Goal: Navigation & Orientation: Find specific page/section

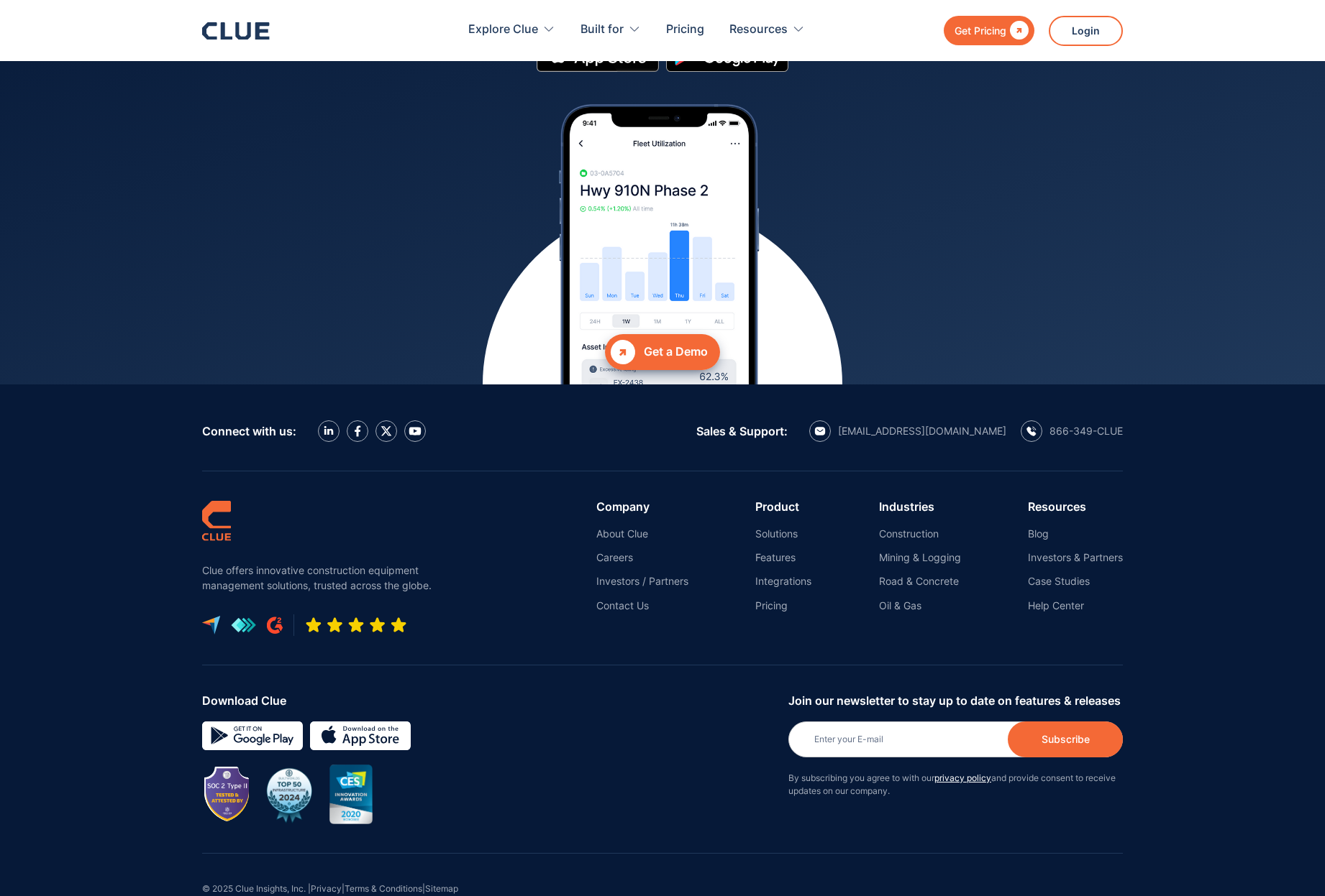
scroll to position [6255, 0]
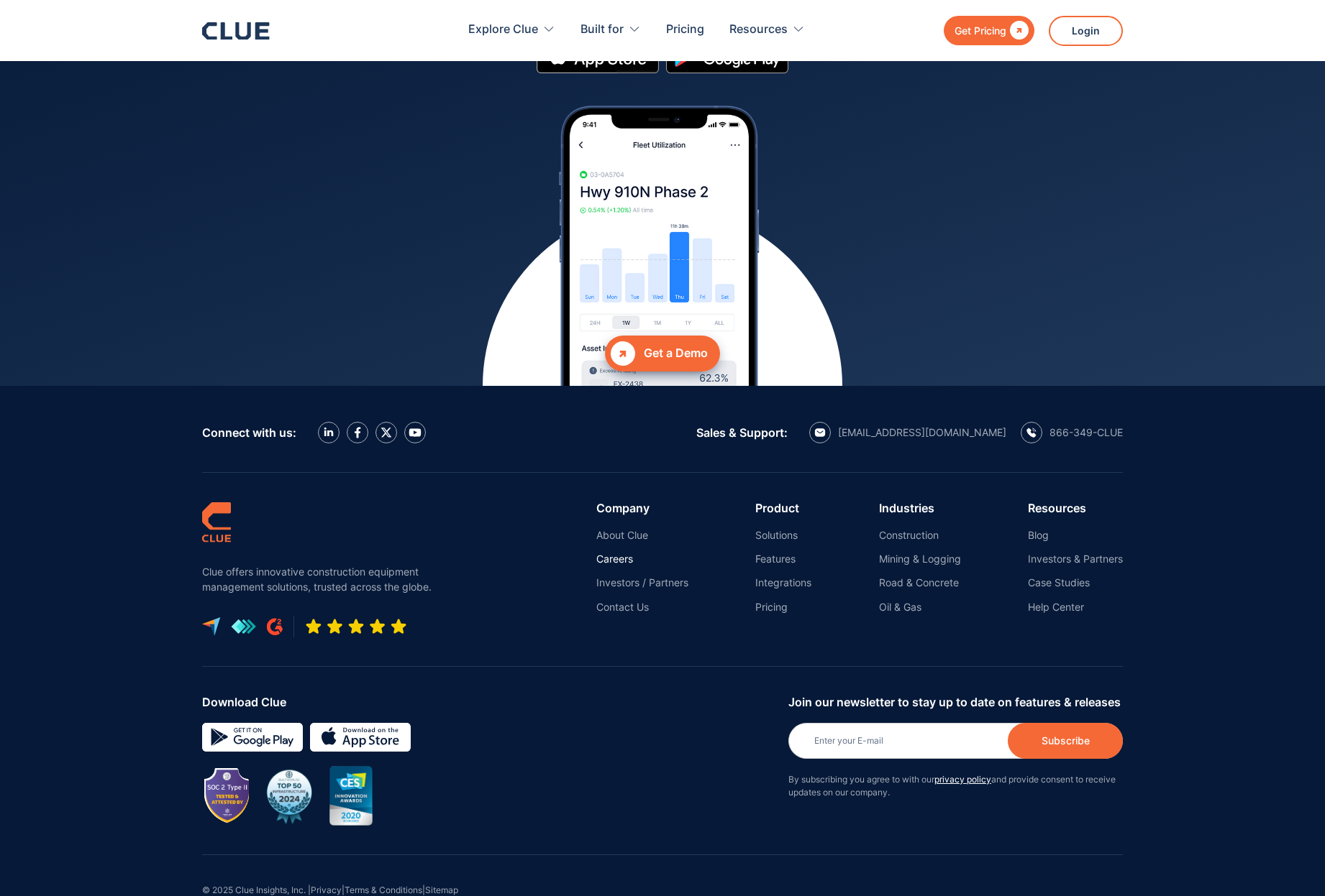
click at [615, 553] on link "Careers" at bounding box center [642, 559] width 92 height 13
click at [624, 529] on link "About Clue" at bounding box center [642, 535] width 92 height 13
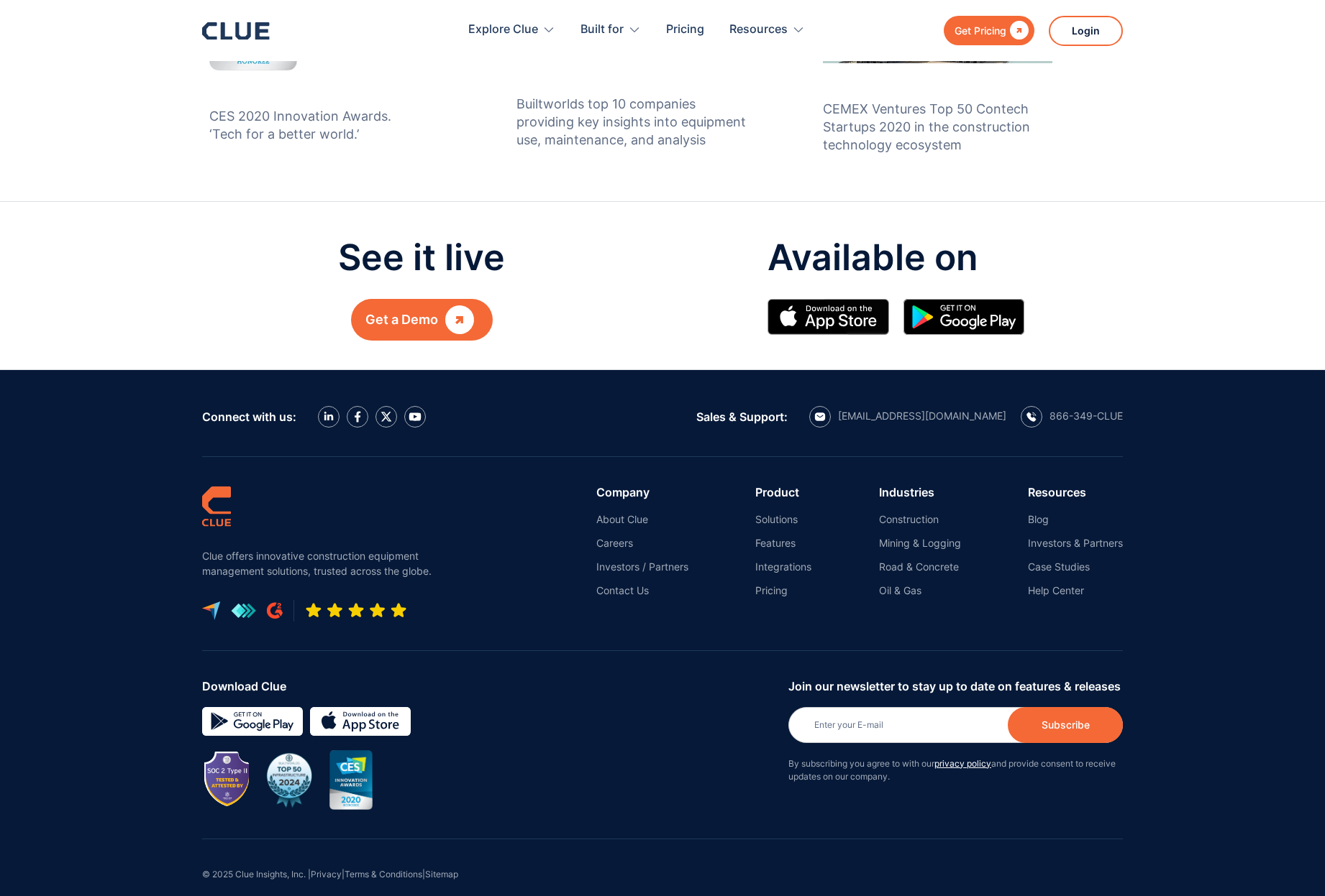
scroll to position [1485, 0]
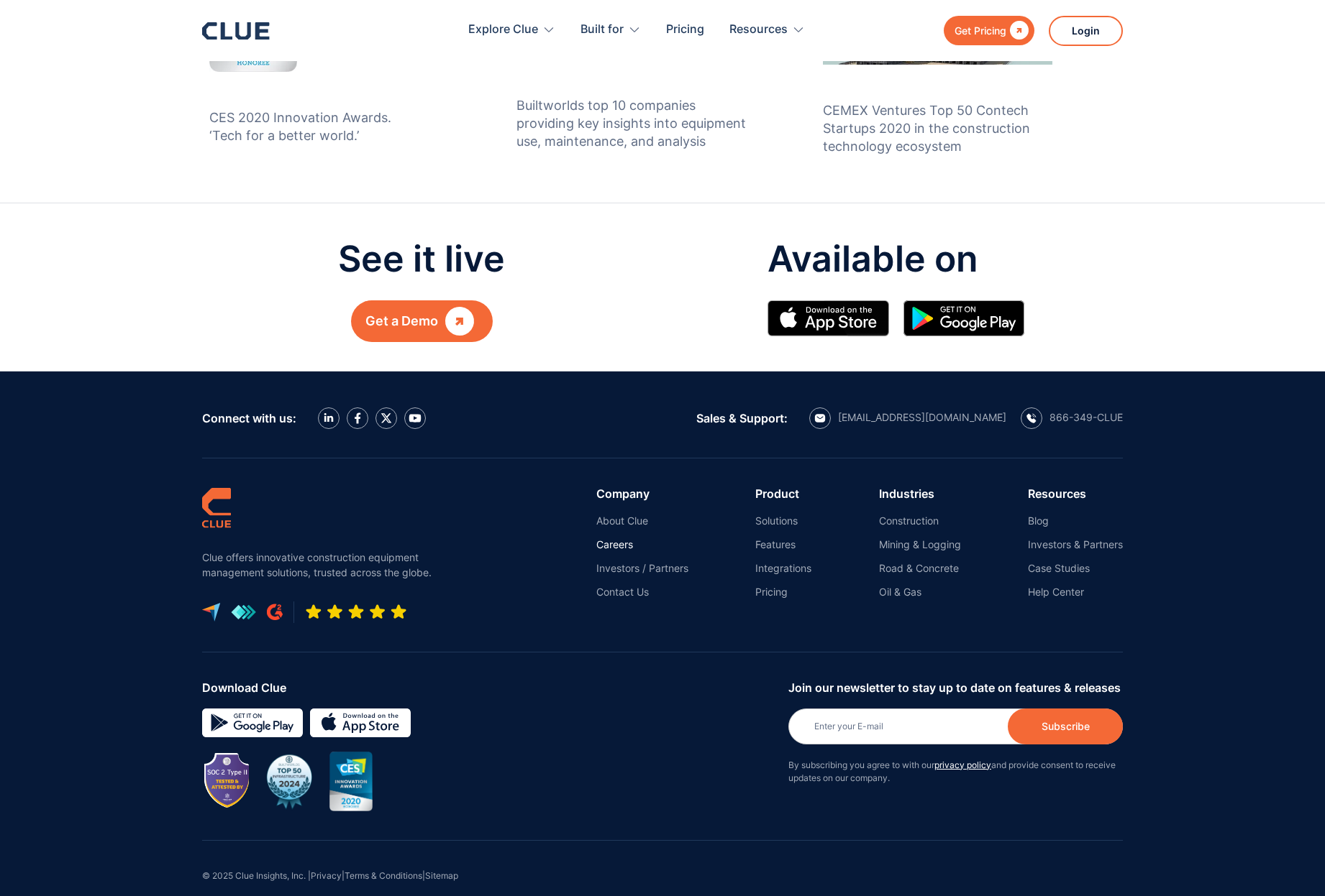
click at [618, 539] on link "Careers" at bounding box center [642, 545] width 92 height 13
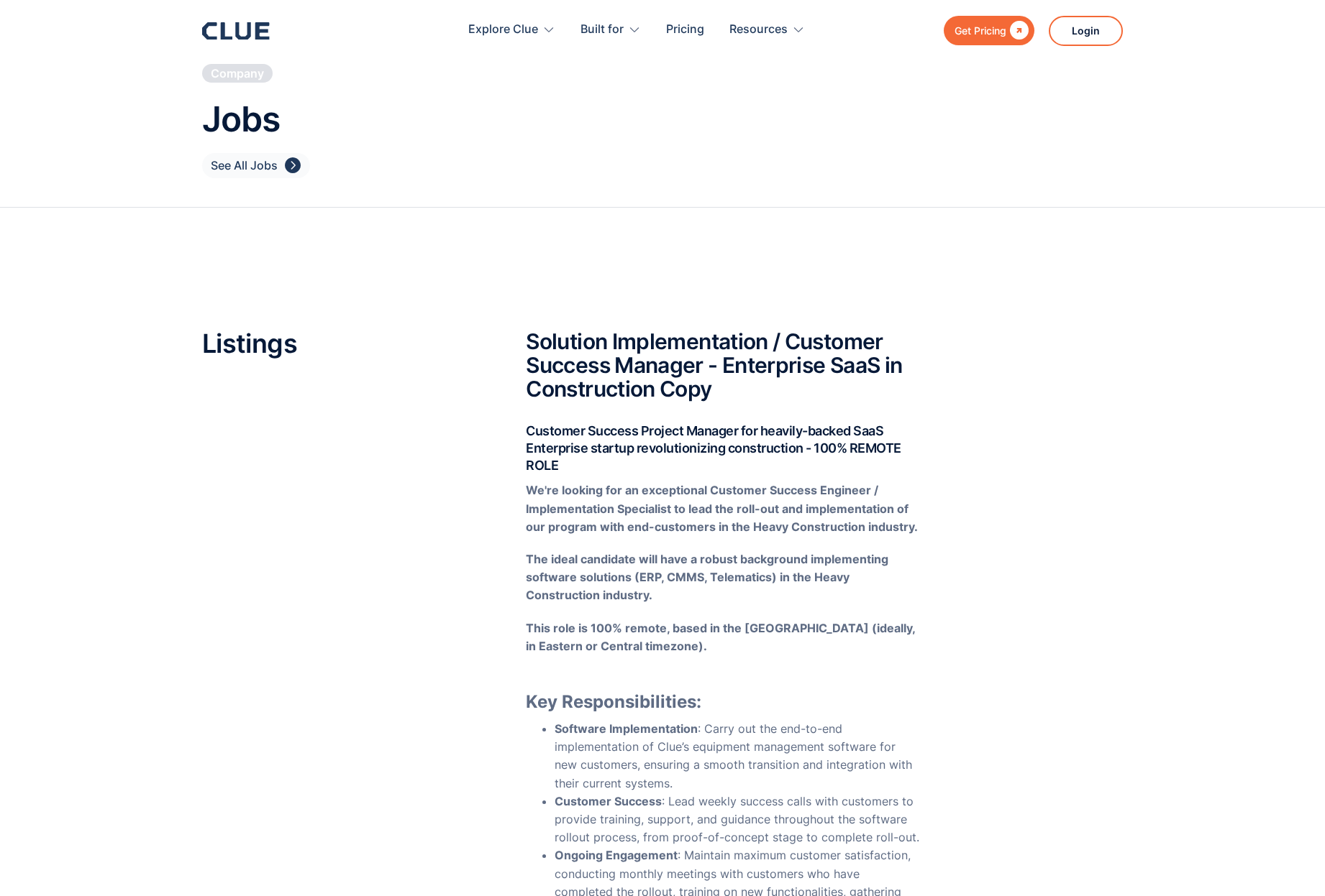
scroll to position [44, 0]
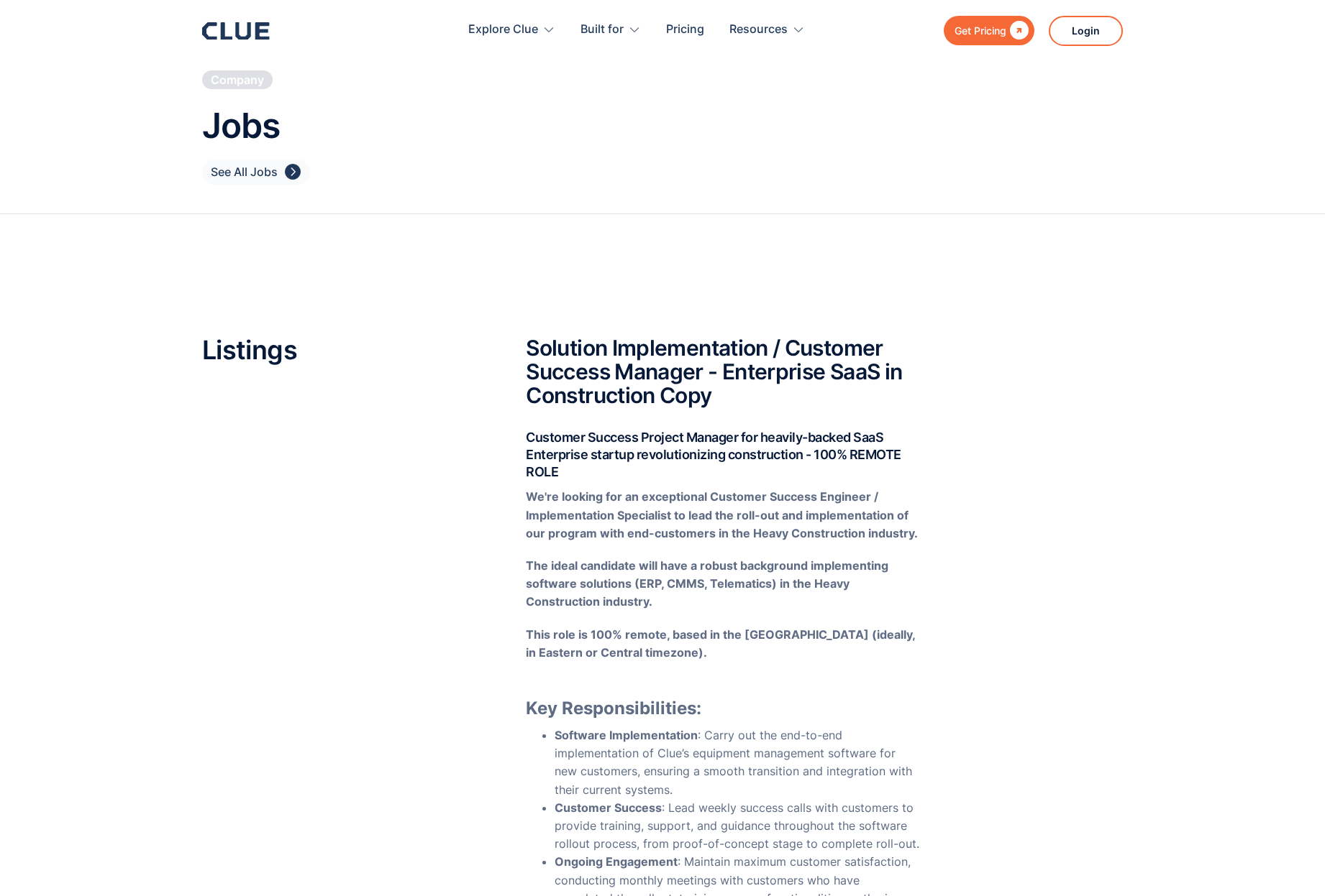
click at [292, 167] on div "" at bounding box center [292, 172] width 16 height 18
